Goal: Find specific page/section: Find specific page/section

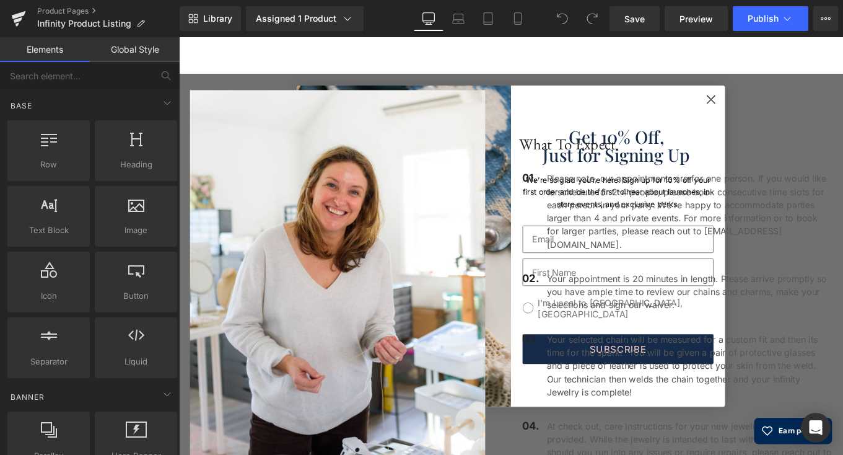
scroll to position [2091, 0]
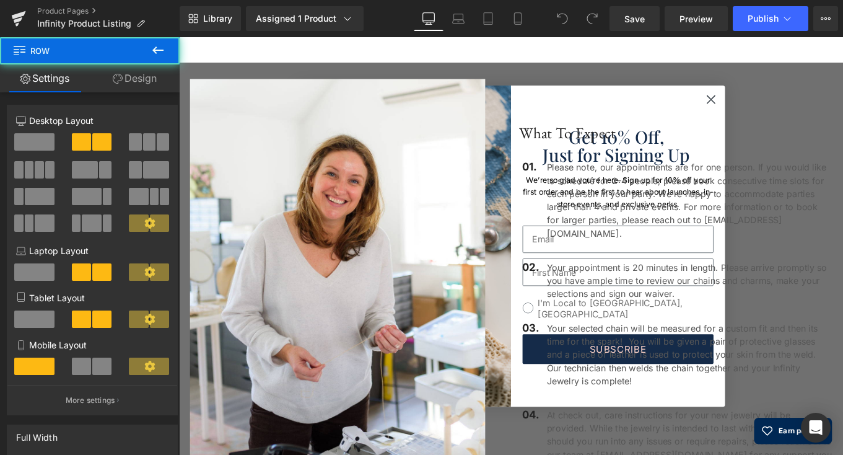
click at [775, 107] on div "What to Expect Heading 01. Text Block Please note, our appointments are for one…" at bounding box center [740, 333] width 372 height 499
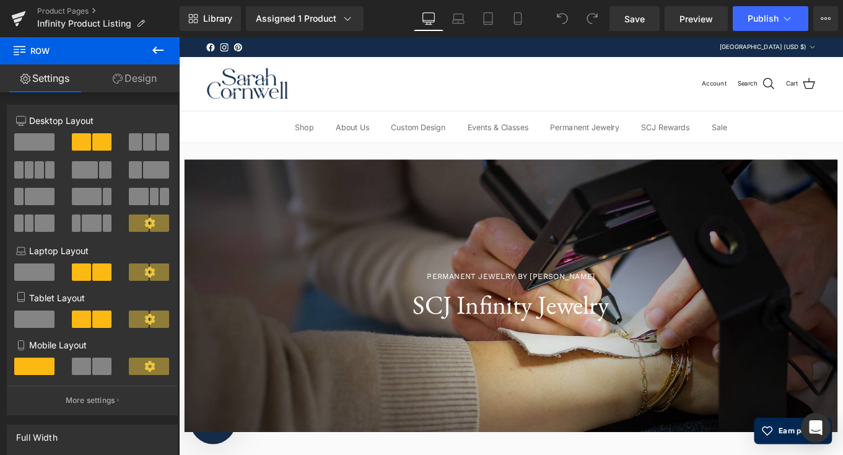
scroll to position [0, 0]
click at [157, 48] on icon at bounding box center [158, 50] width 15 height 15
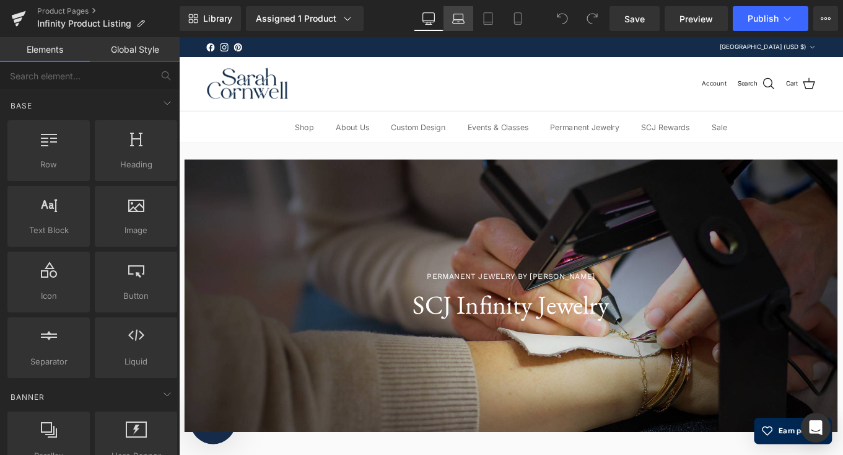
click at [457, 20] on icon at bounding box center [458, 18] width 12 height 12
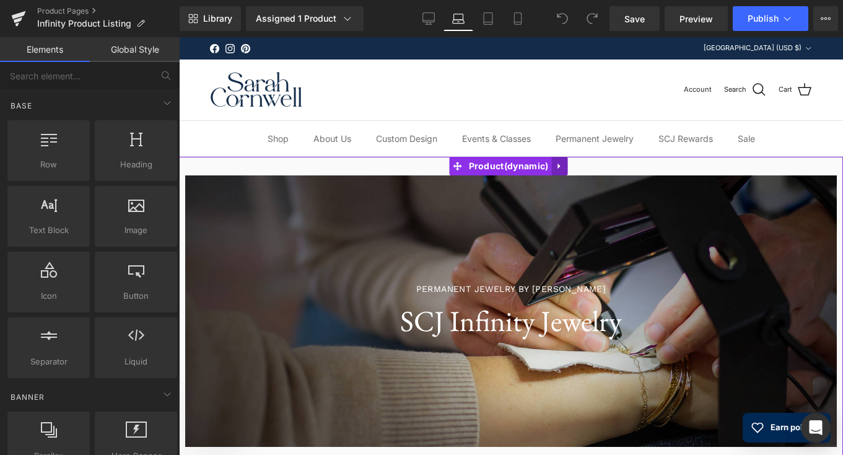
click at [561, 167] on link at bounding box center [559, 166] width 16 height 19
